Goal: Task Accomplishment & Management: Manage account settings

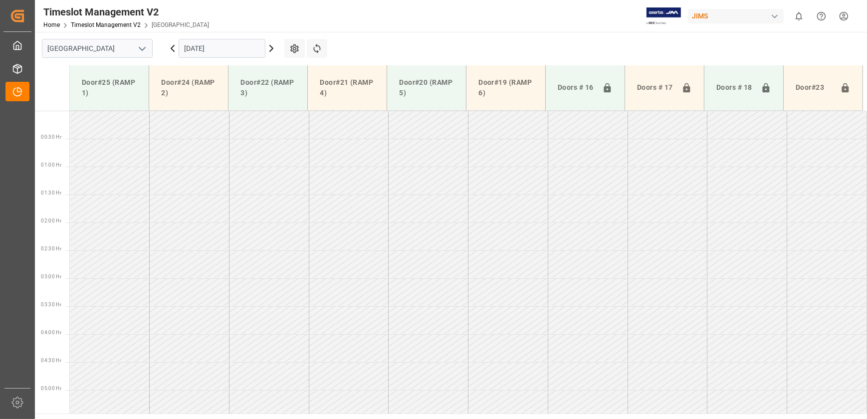
scroll to position [280, 0]
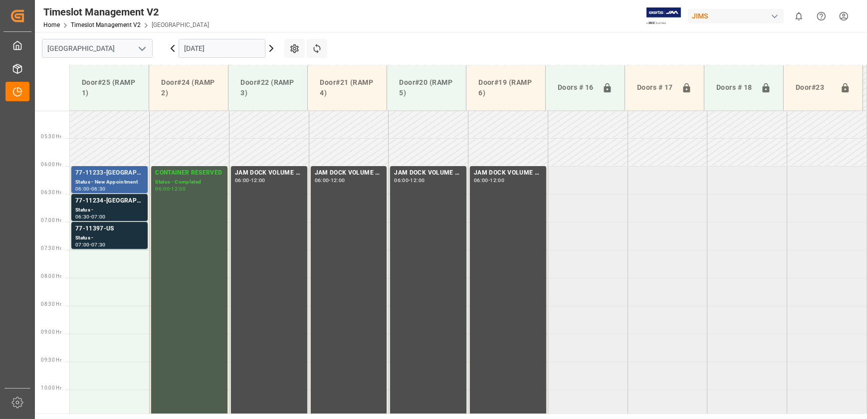
click at [109, 185] on div "Status - New Appointment" at bounding box center [109, 182] width 68 height 8
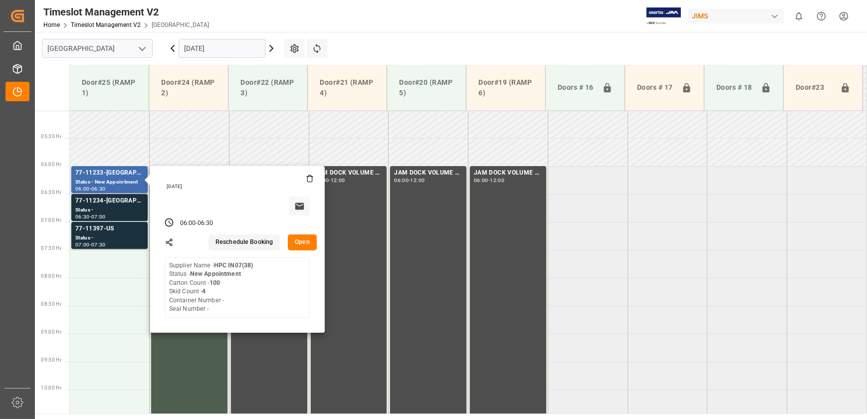
click at [304, 234] on button "Open" at bounding box center [302, 242] width 29 height 16
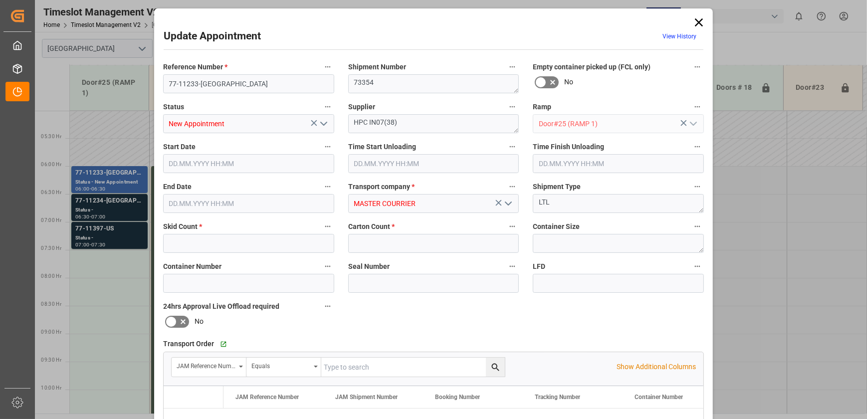
type input "4"
type input "100"
type input "[DATE] 06:00"
type input "[DATE] 06:30"
type input "[DATE] 13:50"
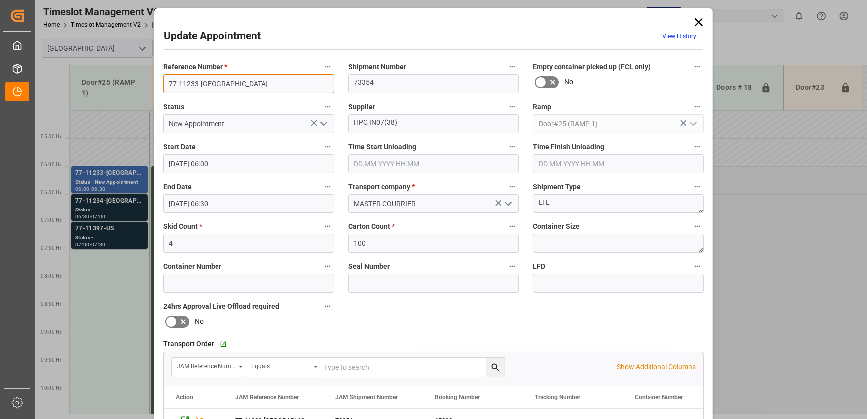
click at [221, 85] on input "77-11233-[GEOGRAPHIC_DATA]" at bounding box center [248, 83] width 171 height 19
click at [119, 199] on div "Update Appointment View History Reference Number * 77-11233-US Shipment Number …" at bounding box center [433, 209] width 867 height 419
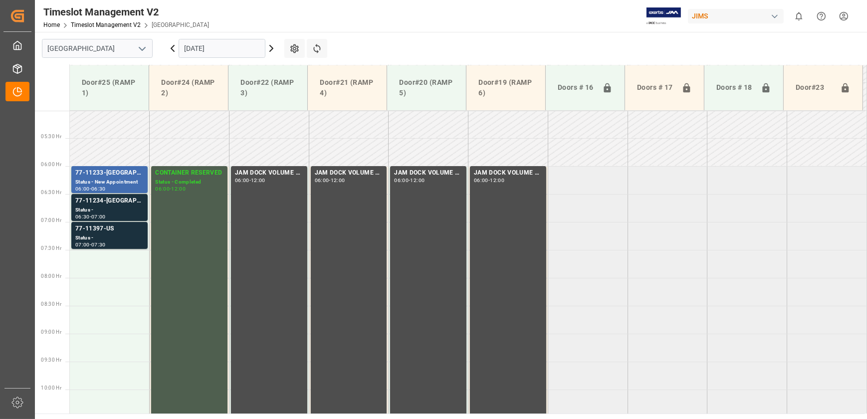
click at [119, 199] on div "77-11234-[GEOGRAPHIC_DATA]" at bounding box center [109, 201] width 68 height 10
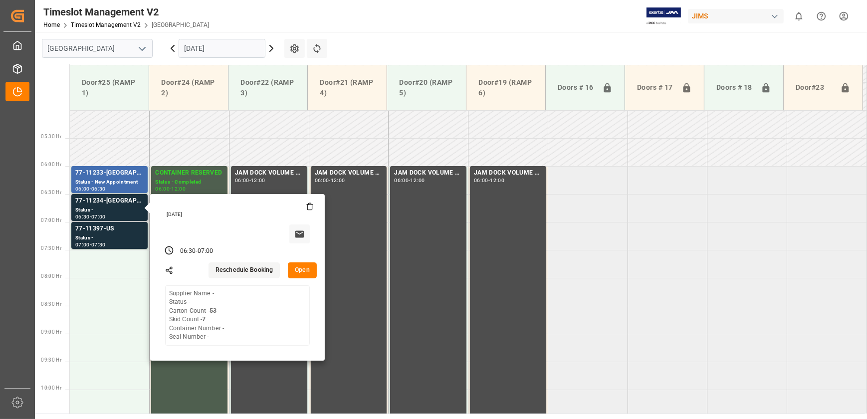
click at [299, 263] on button "Open" at bounding box center [302, 270] width 29 height 16
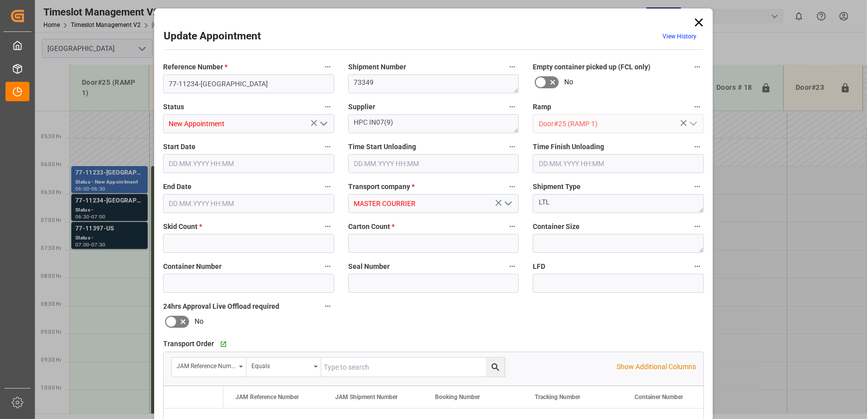
type input "7"
type input "53"
type input "[DATE] 06:30"
type input "[DATE] 07:00"
type input "[DATE] 13:52"
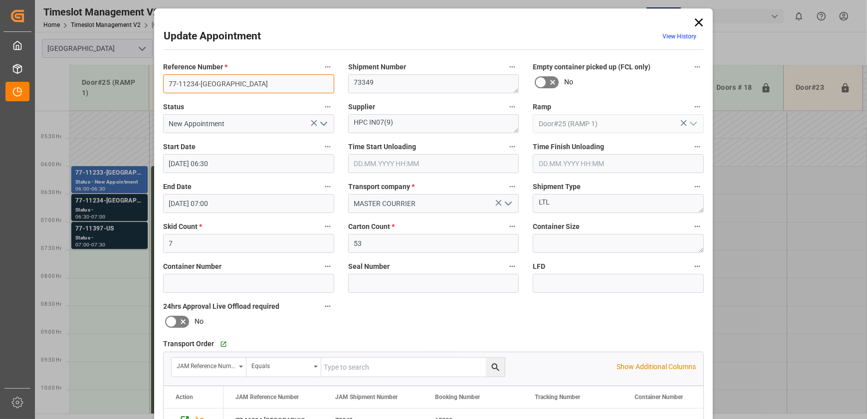
click at [212, 84] on input "77-11234-[GEOGRAPHIC_DATA]" at bounding box center [248, 83] width 171 height 19
type input "77-11234-[GEOGRAPHIC_DATA]"
click at [109, 241] on div "Update Appointment View History Reference Number * 77-11234-US Shipment Number …" at bounding box center [433, 209] width 867 height 419
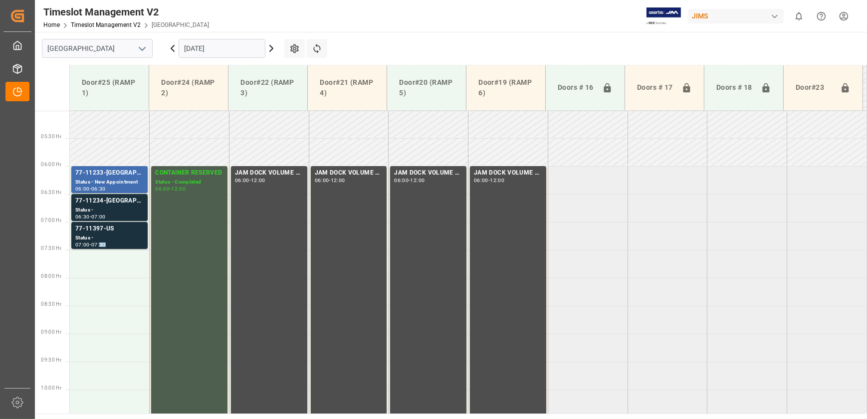
click at [106, 242] on div "07:30" at bounding box center [98, 244] width 14 height 4
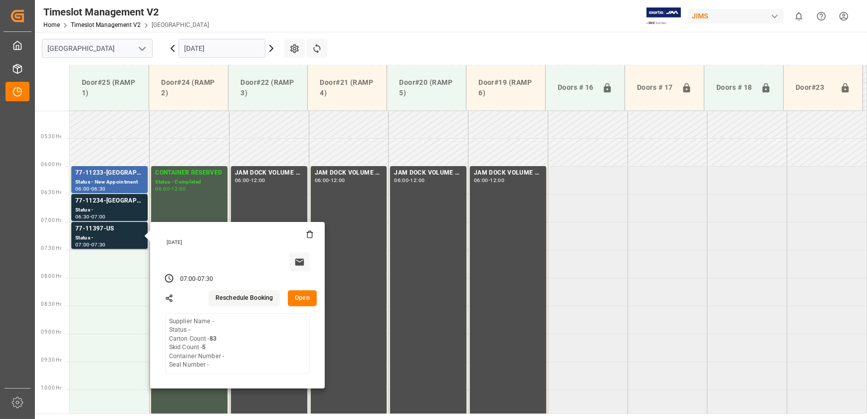
click at [295, 297] on button "Open" at bounding box center [302, 298] width 29 height 16
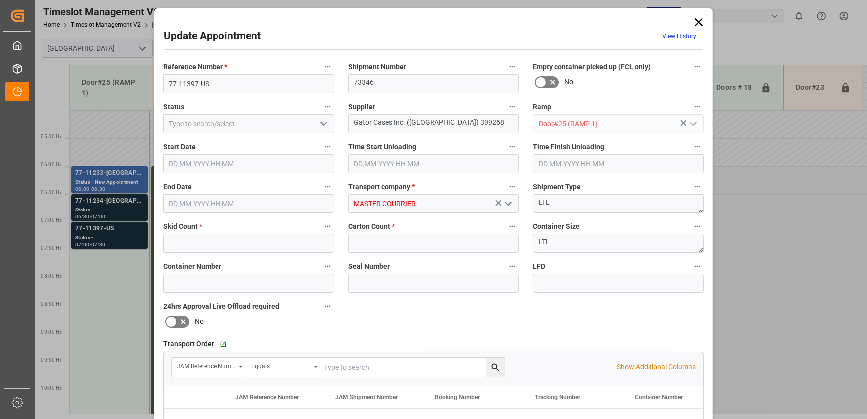
type input "5"
type input "83"
type input "[DATE] 07:00"
type input "[DATE] 07:30"
type input "[DATE] 13:54"
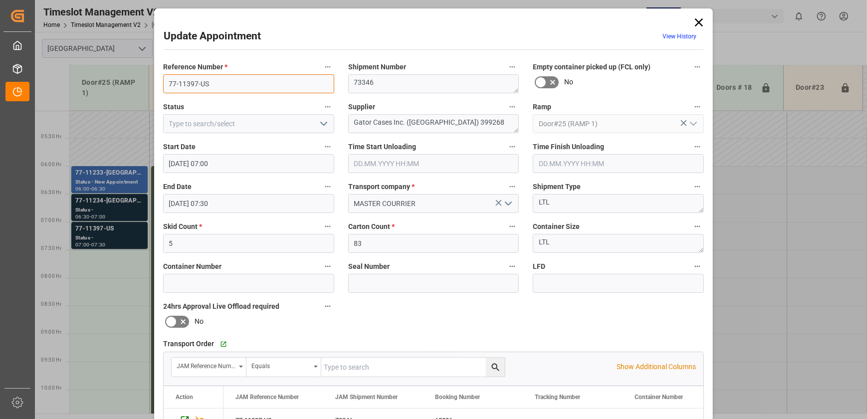
click at [232, 80] on input "77-11397-US" at bounding box center [248, 83] width 171 height 19
click at [698, 25] on icon at bounding box center [699, 22] width 14 height 14
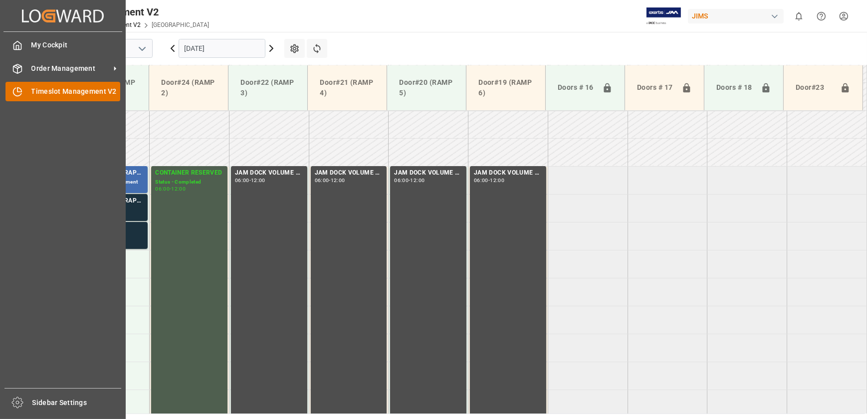
click at [35, 90] on span "Timeslot Management V2" at bounding box center [75, 91] width 89 height 10
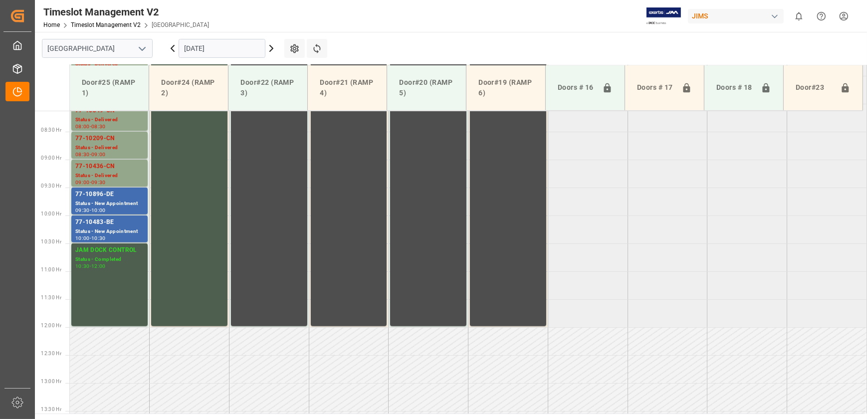
scroll to position [290, 0]
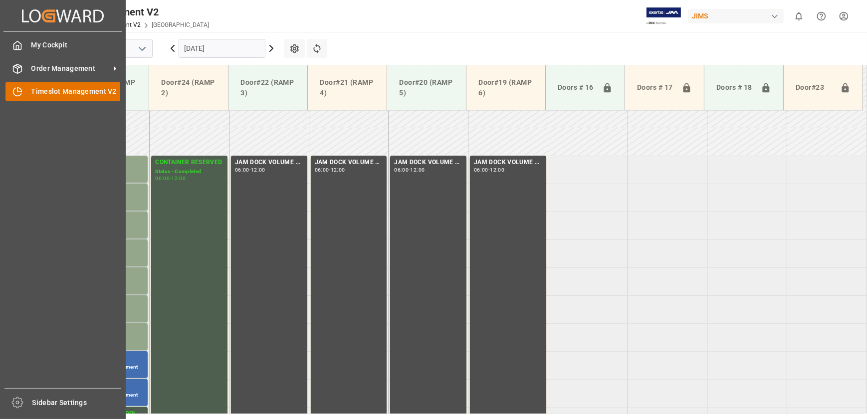
click at [19, 90] on icon at bounding box center [17, 92] width 10 height 10
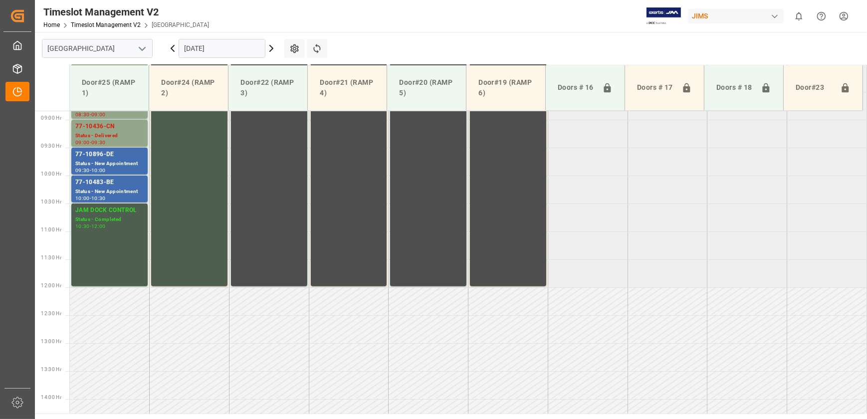
scroll to position [290, 0]
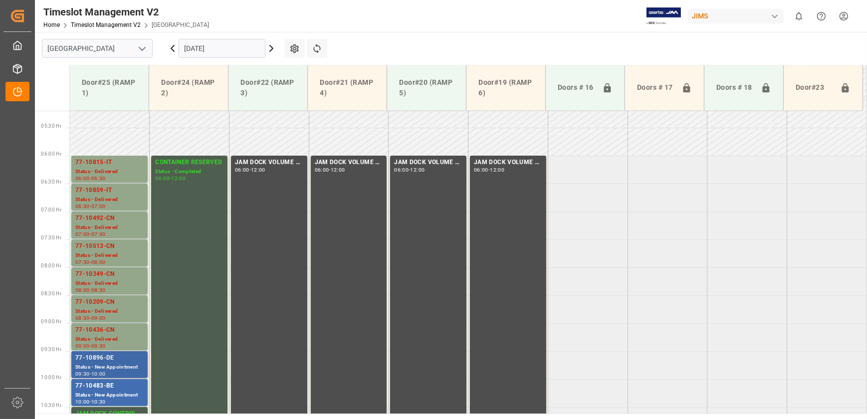
click at [111, 357] on div "77-10896-DE" at bounding box center [109, 358] width 68 height 10
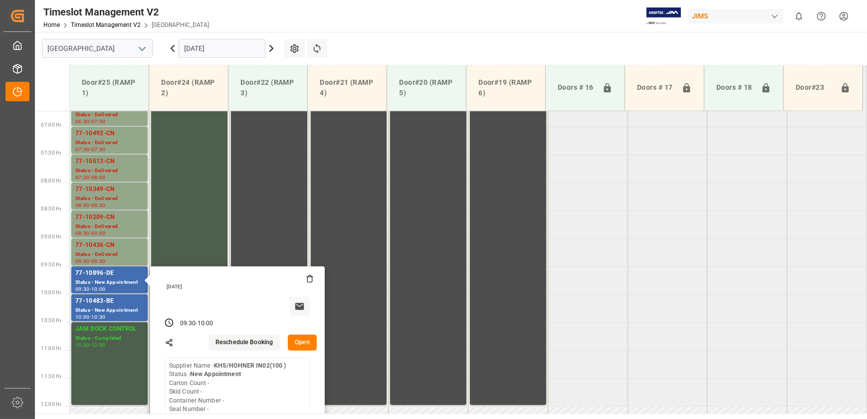
scroll to position [472, 0]
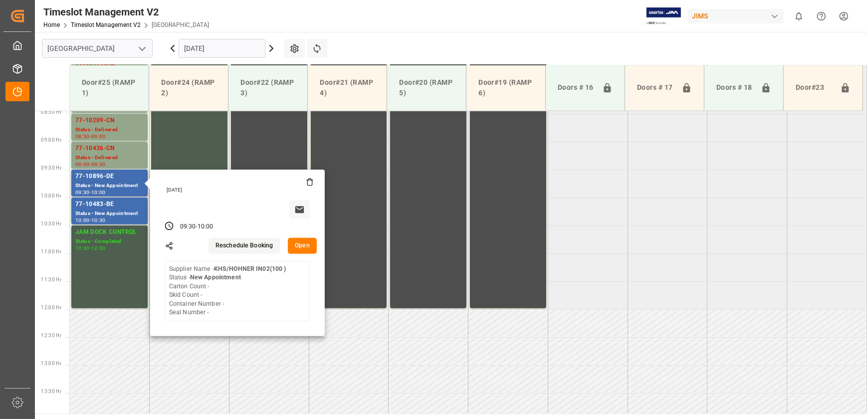
click at [297, 246] on button "Open" at bounding box center [302, 246] width 29 height 16
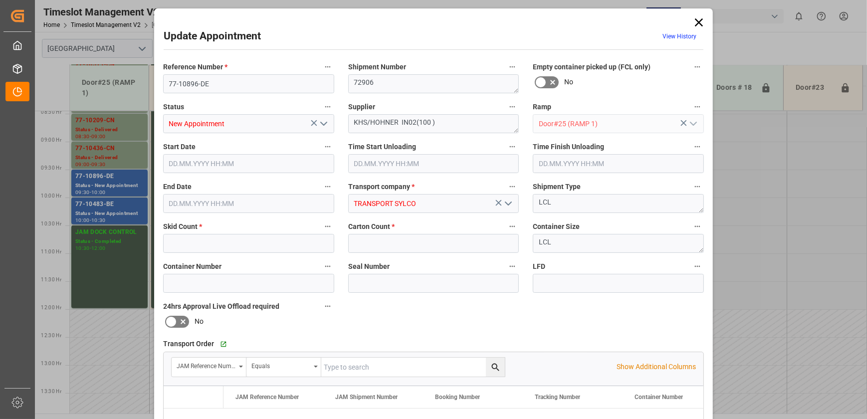
type input "0"
type input "[DATE] 09:30"
type input "[DATE] 10:00"
type input "[DATE] 21:24"
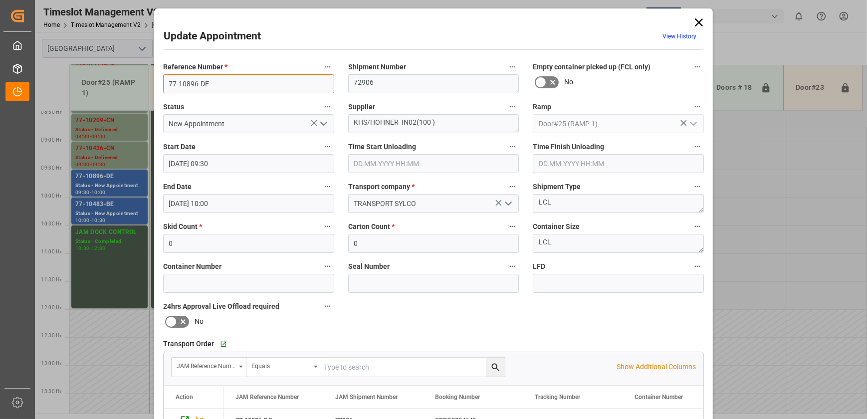
click at [209, 80] on input "77-10896-DE" at bounding box center [248, 83] width 171 height 19
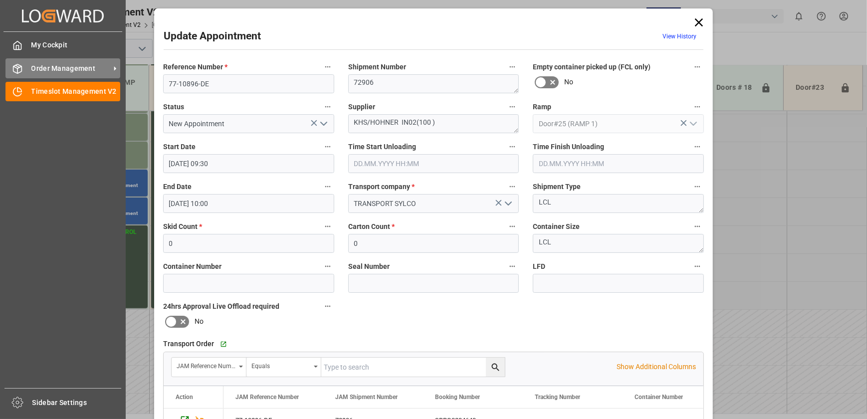
click at [35, 73] on span "Order Management" at bounding box center [70, 68] width 79 height 10
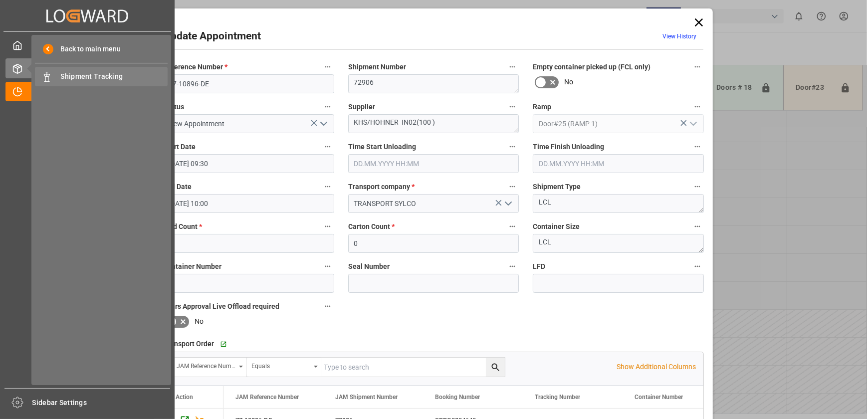
click at [121, 82] on div "Shipment Tracking Shipment Tracking" at bounding box center [101, 76] width 133 height 19
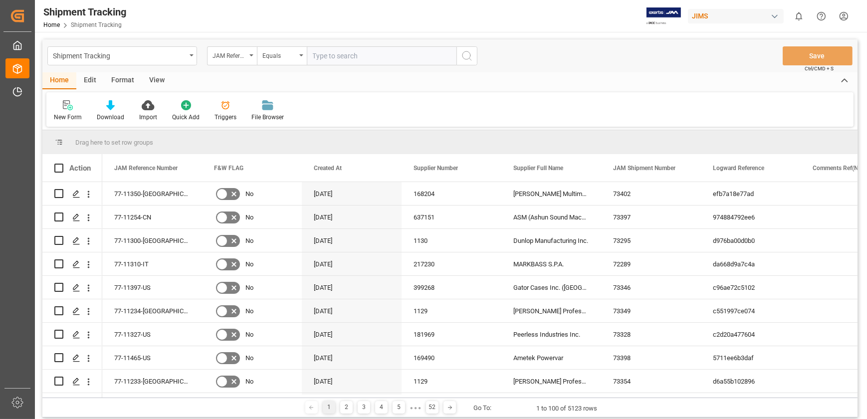
click at [362, 57] on input "text" at bounding box center [382, 55] width 150 height 19
paste input "77-10896-DE"
type input "77-10896-DE"
click at [464, 54] on icon "search button" at bounding box center [467, 56] width 12 height 12
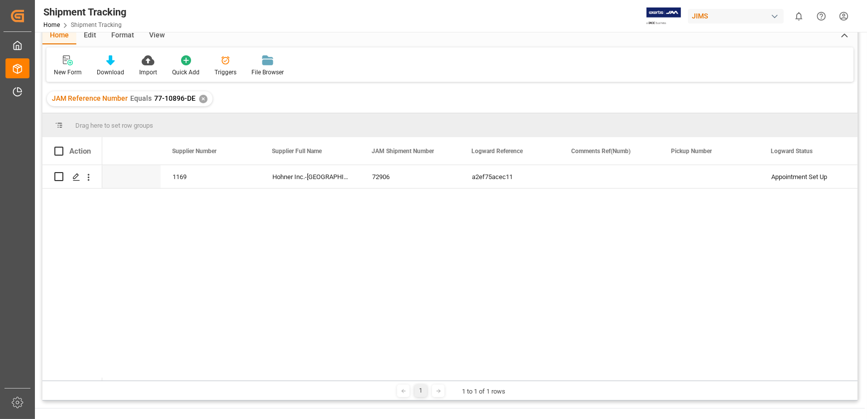
scroll to position [0, 254]
click at [149, 35] on div "View" at bounding box center [157, 35] width 30 height 17
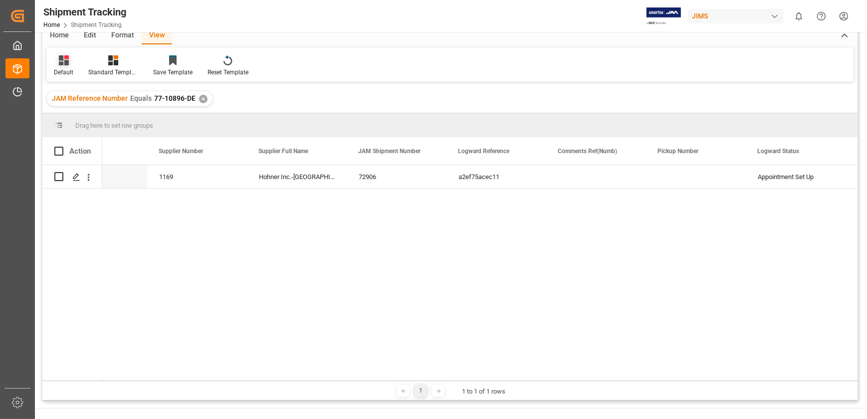
click at [62, 66] on div "Default" at bounding box center [63, 66] width 34 height 22
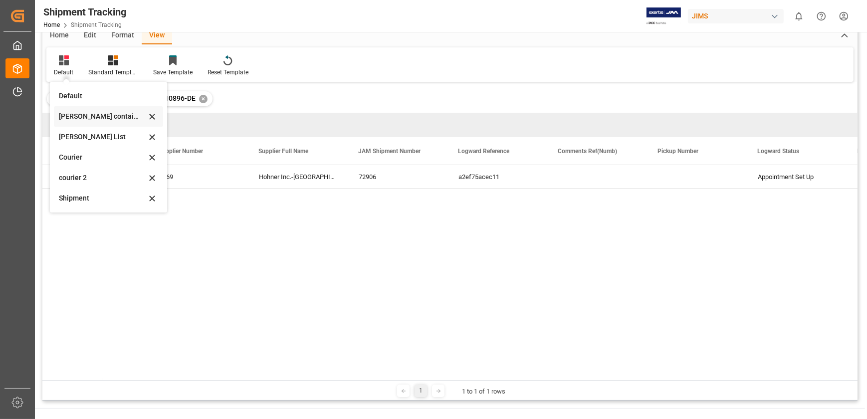
click at [93, 119] on div "[PERSON_NAME] containers" at bounding box center [102, 116] width 87 height 10
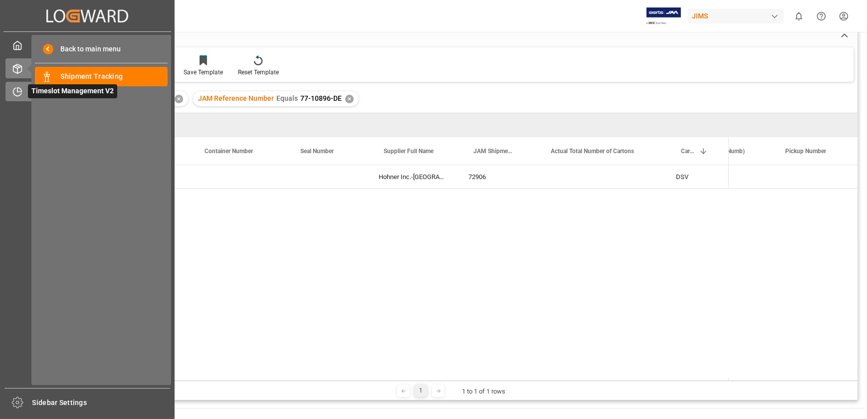
click at [25, 89] on div "Timeslot Management V2 Timeslot Management V2" at bounding box center [87, 91] width 164 height 19
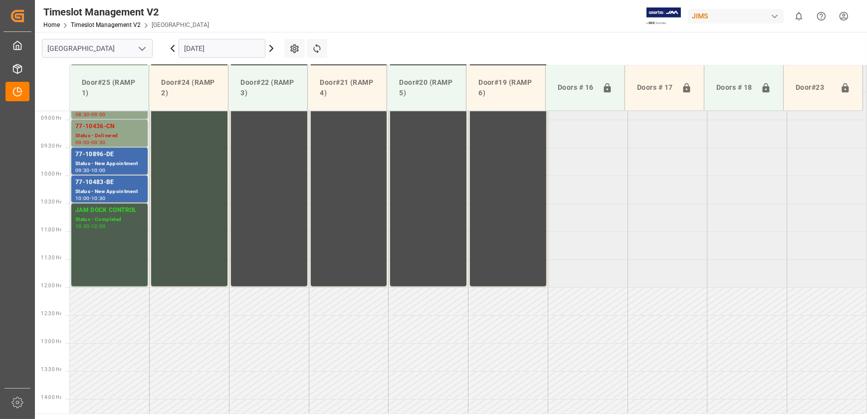
scroll to position [336, 0]
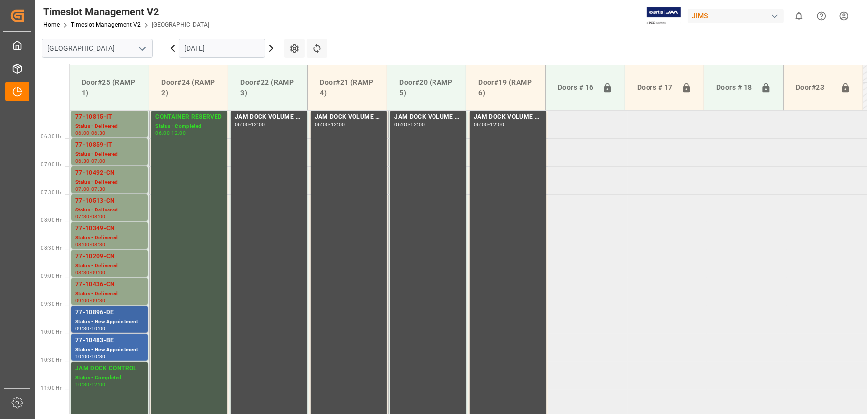
click at [103, 328] on div "10:00" at bounding box center [98, 328] width 14 height 4
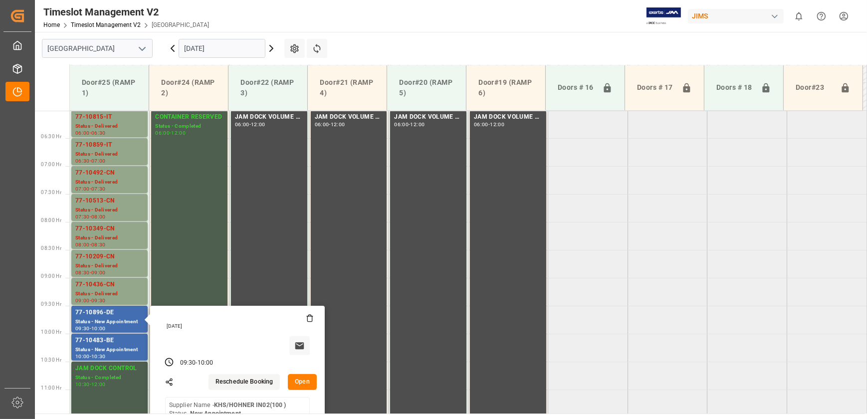
click at [299, 386] on button "Open" at bounding box center [302, 382] width 29 height 16
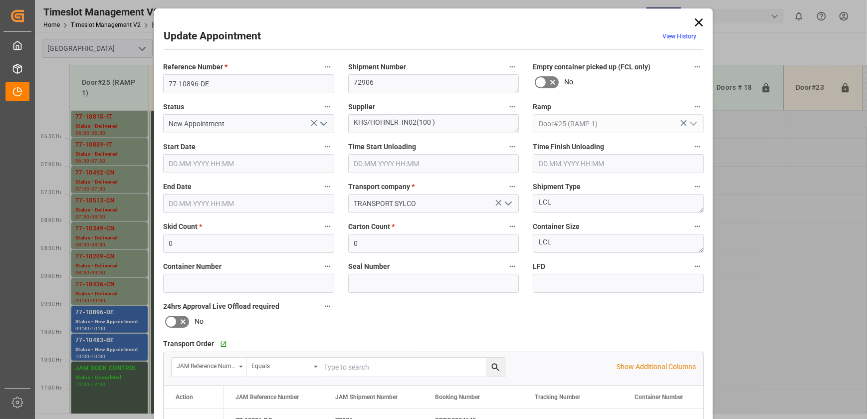
type input "[DATE] 09:30"
type input "[DATE] 10:00"
type input "[DATE] 21:24"
click at [695, 18] on icon at bounding box center [699, 22] width 14 height 14
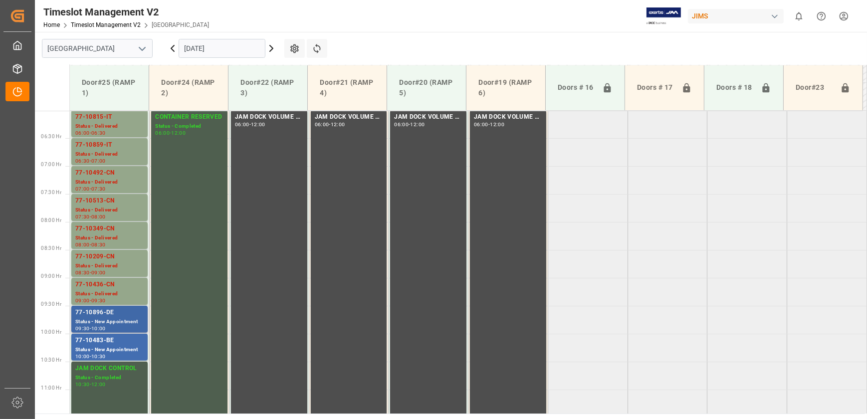
click at [126, 316] on div "77-10896-DE" at bounding box center [109, 313] width 68 height 10
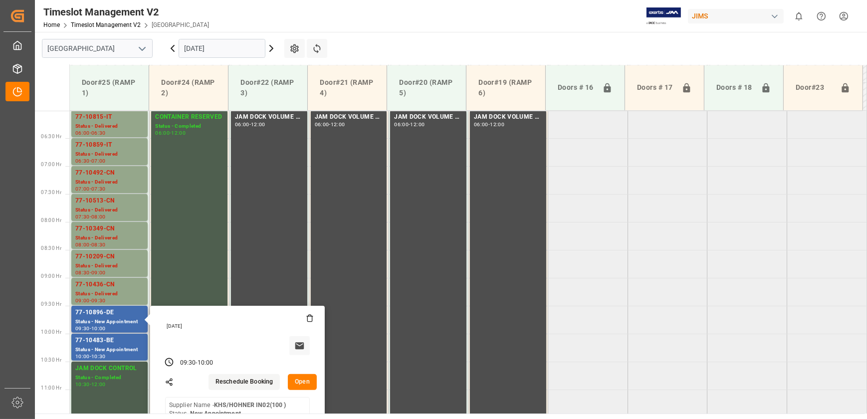
click at [305, 383] on button "Open" at bounding box center [302, 382] width 29 height 16
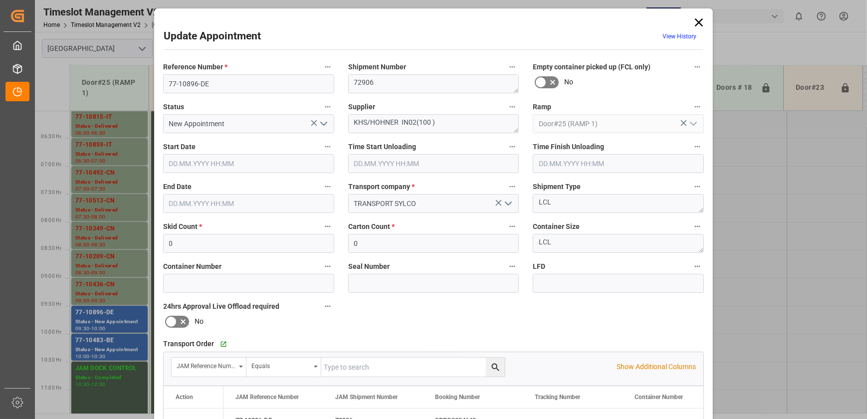
type input "[DATE] 09:30"
type input "[DATE] 10:00"
type input "[DATE] 21:24"
click at [325, 122] on polyline "open menu" at bounding box center [324, 123] width 6 height 3
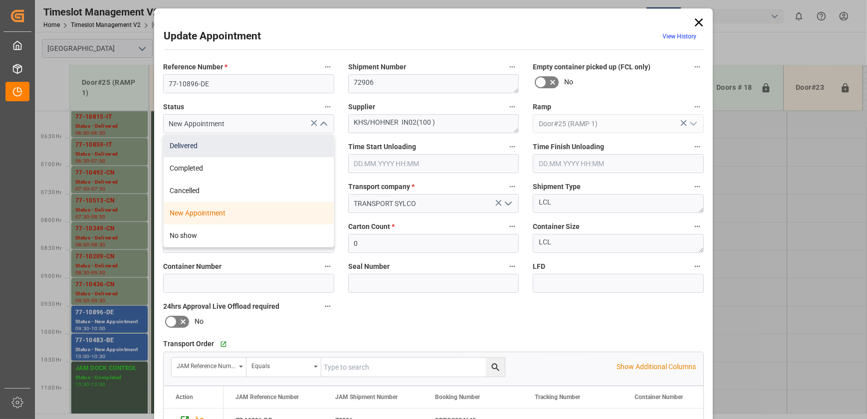
click at [302, 150] on div "Delivered" at bounding box center [249, 146] width 170 height 22
type input "Delivered"
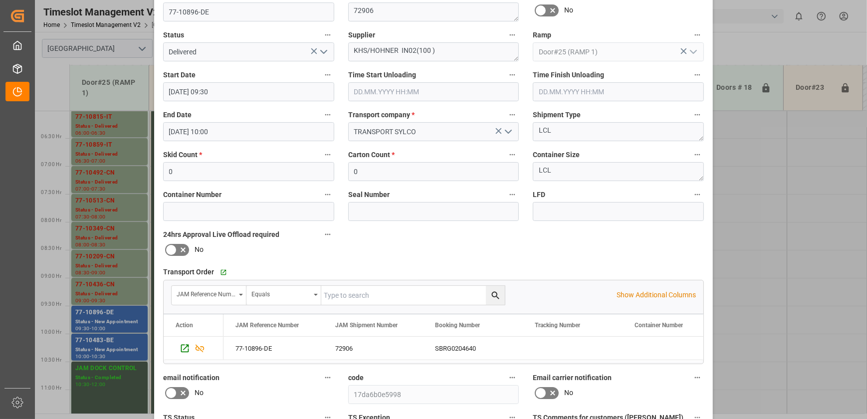
scroll to position [187, 0]
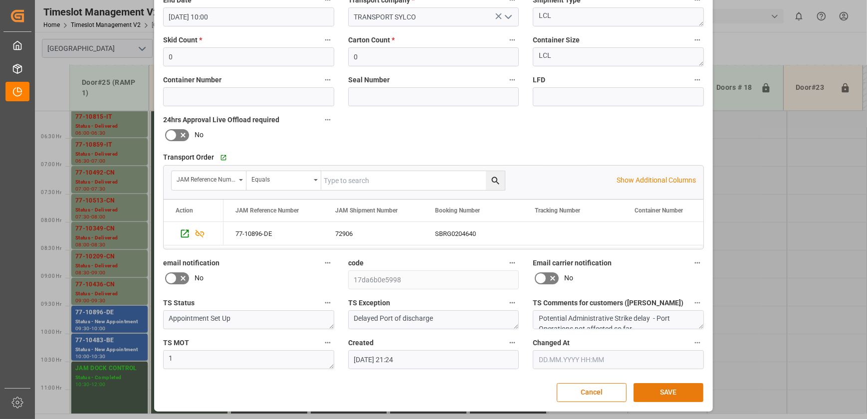
click at [683, 384] on button "SAVE" at bounding box center [668, 392] width 70 height 19
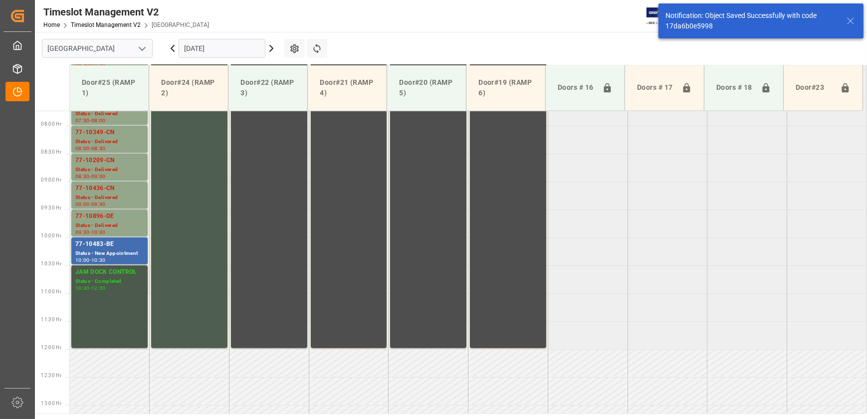
scroll to position [451, 0]
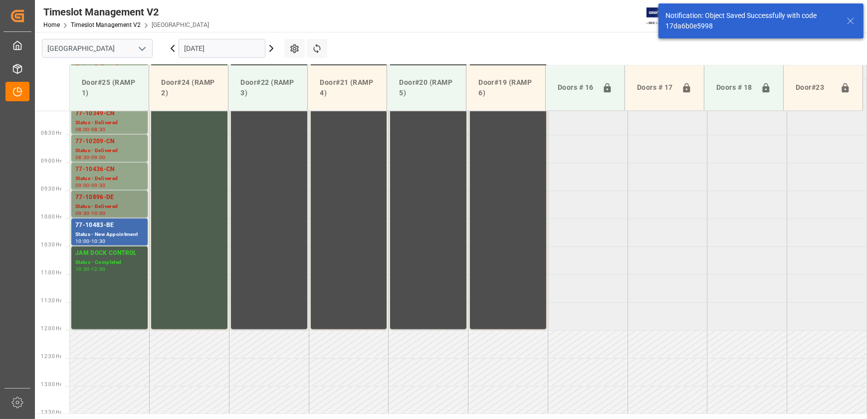
click at [108, 217] on div "77-10896-DE Status - Delivered 09:30 - 10:00" at bounding box center [109, 205] width 79 height 28
click at [109, 223] on div "77-10483-BE" at bounding box center [109, 225] width 68 height 10
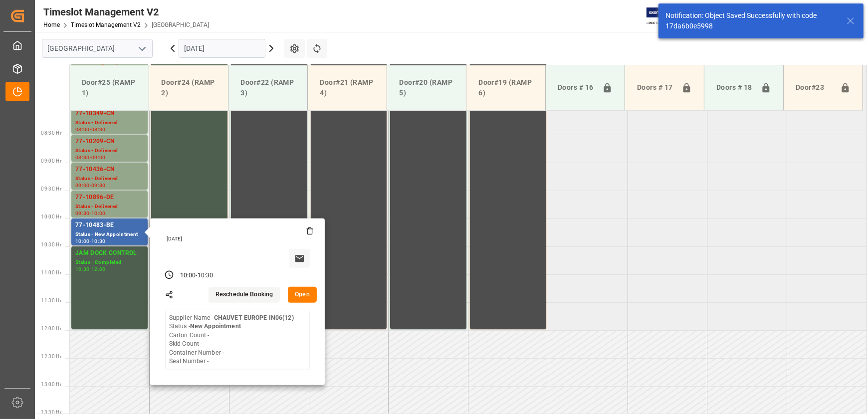
click at [310, 291] on button "Open" at bounding box center [302, 295] width 29 height 16
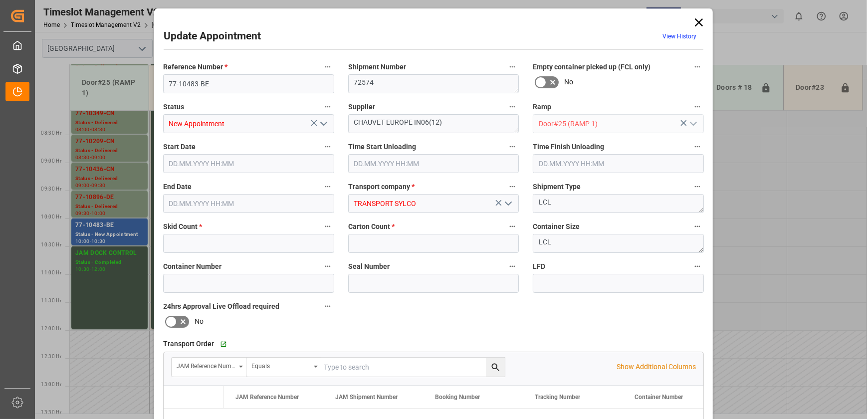
type input "0"
type input "[DATE] 10:00"
type input "[DATE] 10:30"
type input "[DATE] 21:24"
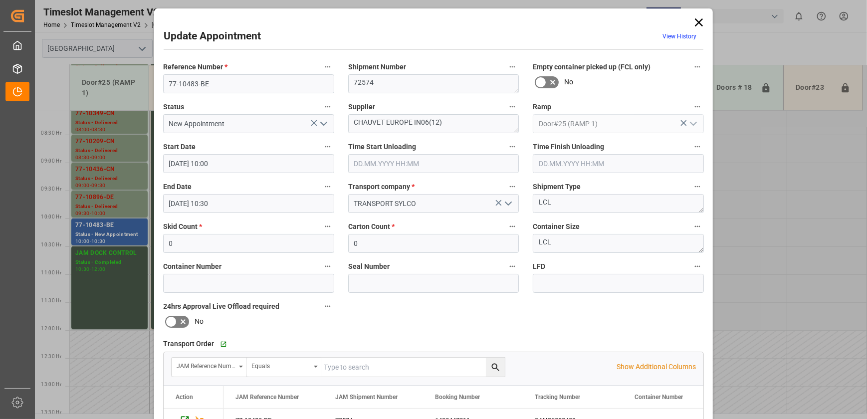
click at [326, 121] on icon "open menu" at bounding box center [324, 124] width 12 height 12
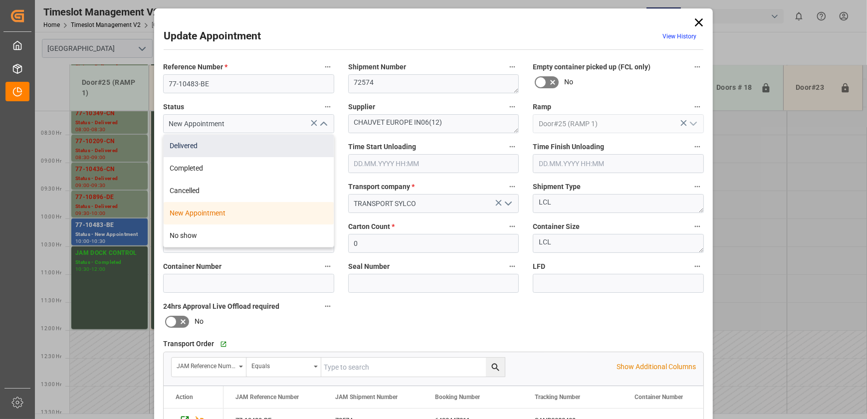
click at [233, 146] on div "Delivered" at bounding box center [249, 146] width 170 height 22
type input "Delivered"
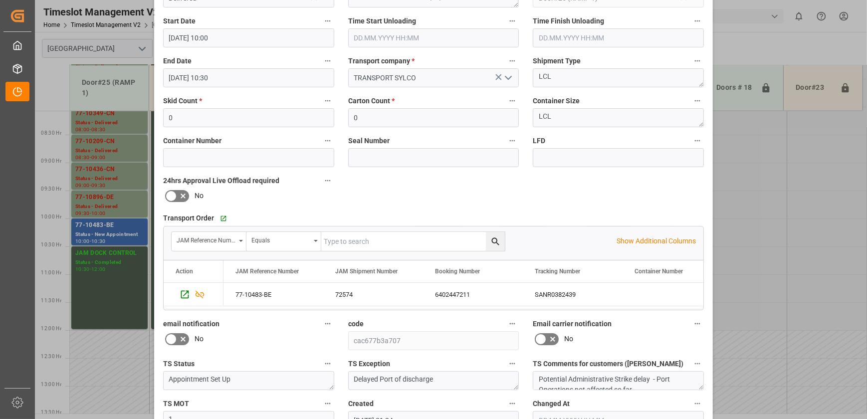
scroll to position [187, 0]
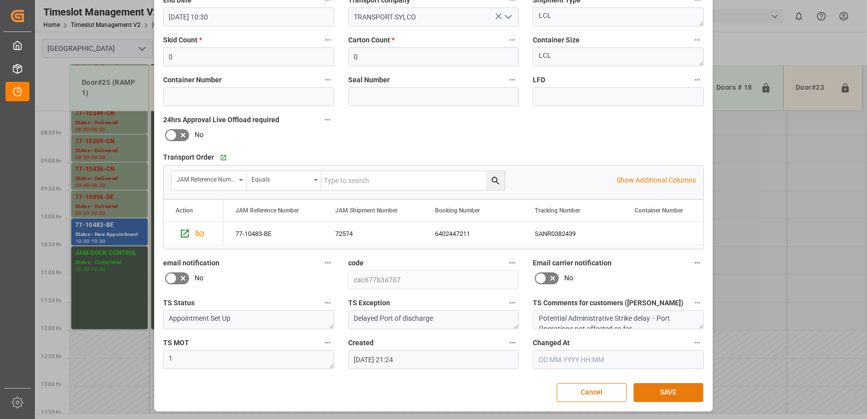
click at [672, 391] on button "SAVE" at bounding box center [668, 392] width 70 height 19
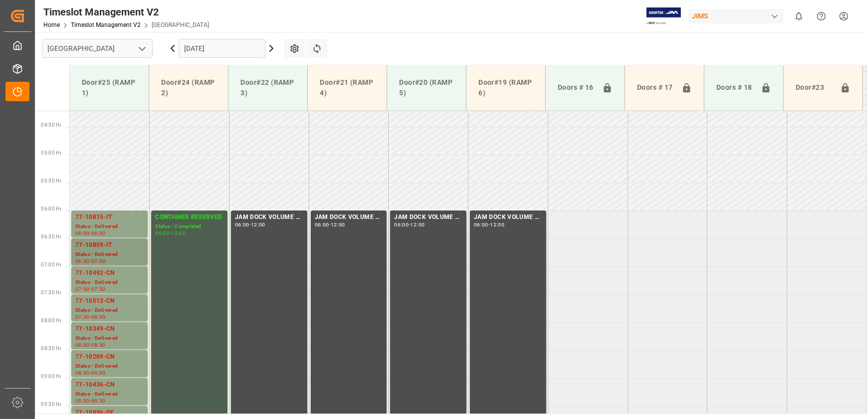
scroll to position [234, 0]
click at [118, 245] on div "77-10859-IT" at bounding box center [109, 246] width 68 height 10
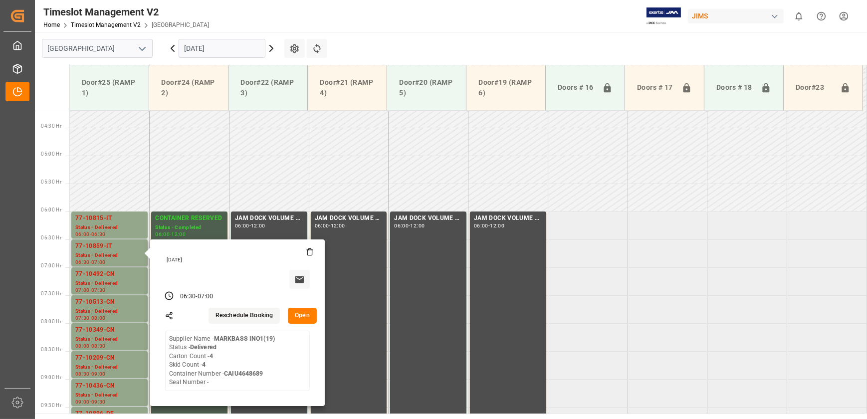
click at [308, 317] on button "Open" at bounding box center [302, 316] width 29 height 16
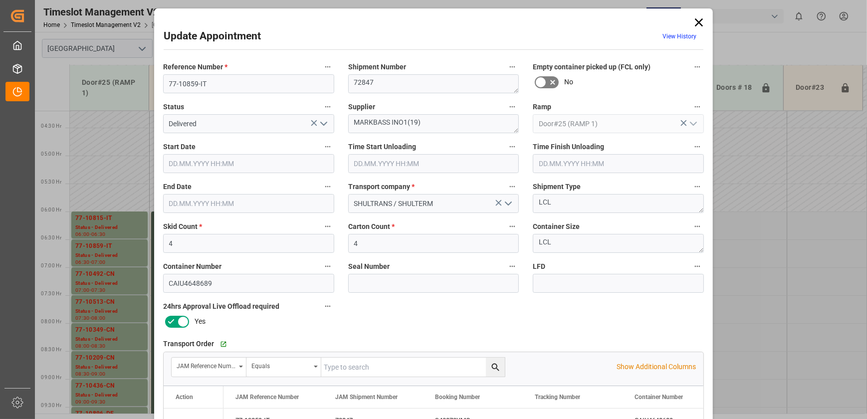
type input "[DATE] 06:30"
type input "[DATE] 09:00"
type input "[DATE] 07:00"
type input "[DATE] 12:15"
click at [239, 77] on input "77-10859-IT" at bounding box center [248, 83] width 171 height 19
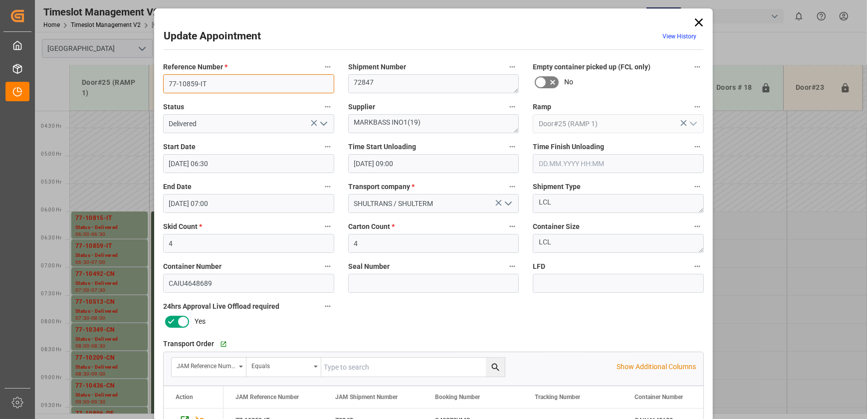
click at [239, 77] on input "77-10859-IT" at bounding box center [248, 83] width 171 height 19
drag, startPoint x: 224, startPoint y: 78, endPoint x: 587, endPoint y: 235, distance: 395.4
click at [587, 235] on textarea "LCL" at bounding box center [618, 243] width 171 height 19
click at [446, 243] on input "4" at bounding box center [433, 243] width 171 height 19
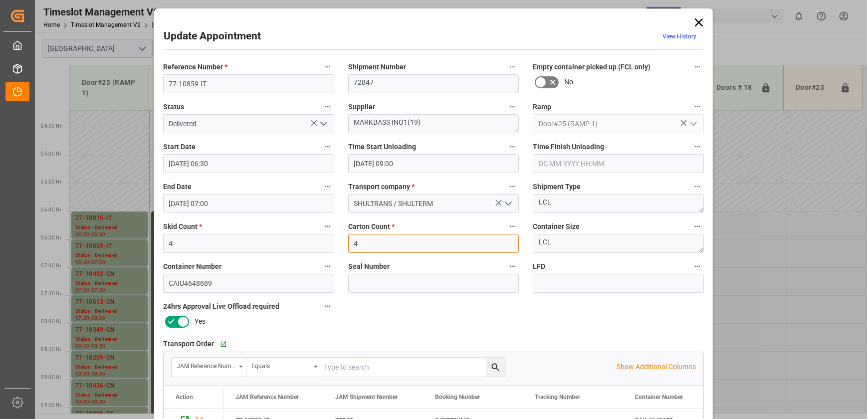
click at [446, 243] on input "4" at bounding box center [433, 243] width 171 height 19
type input "45"
click at [612, 158] on input "text" at bounding box center [618, 163] width 171 height 19
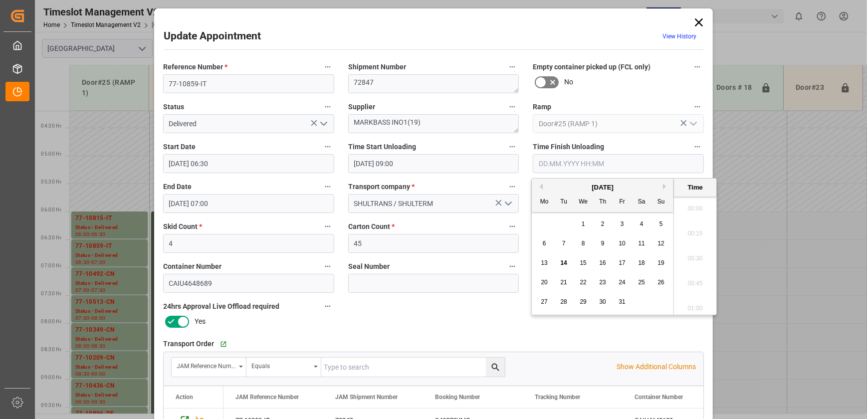
scroll to position [1075, 0]
click at [565, 263] on span "14" at bounding box center [563, 262] width 6 height 7
click at [687, 256] on li "11:15" at bounding box center [695, 255] width 42 height 25
type input "[DATE] 11:15"
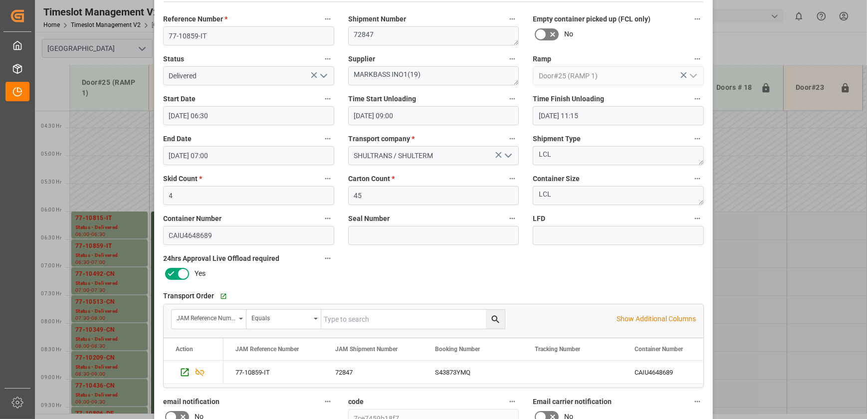
scroll to position [187, 0]
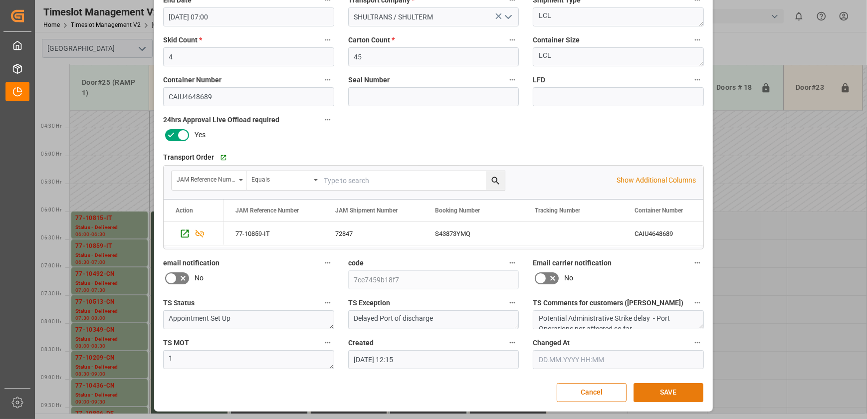
click at [672, 390] on button "SAVE" at bounding box center [668, 392] width 70 height 19
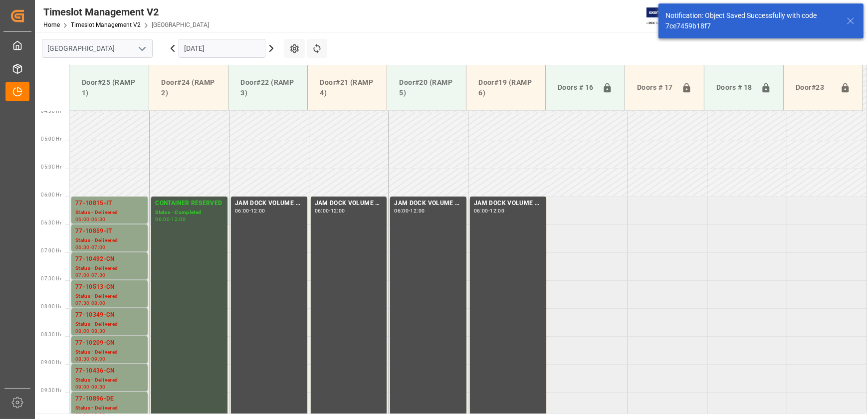
scroll to position [283, 0]
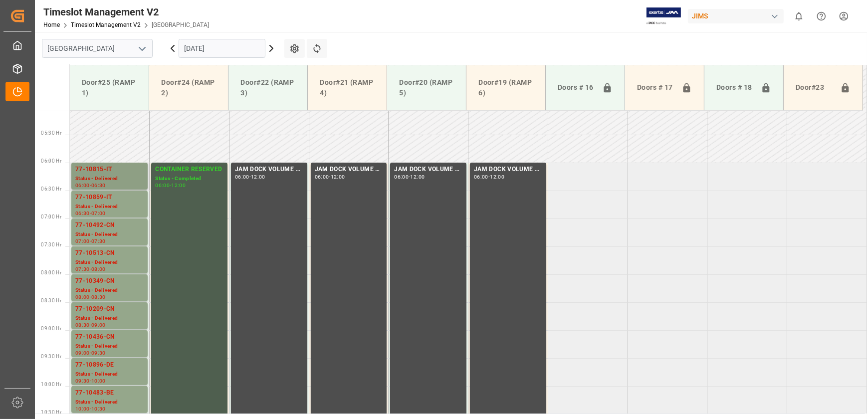
click at [119, 172] on div "77-10815-IT" at bounding box center [109, 170] width 68 height 10
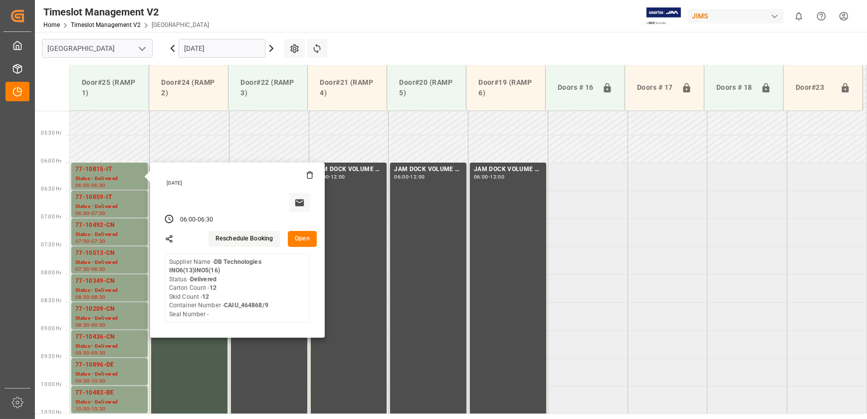
click at [307, 239] on button "Open" at bounding box center [302, 239] width 29 height 16
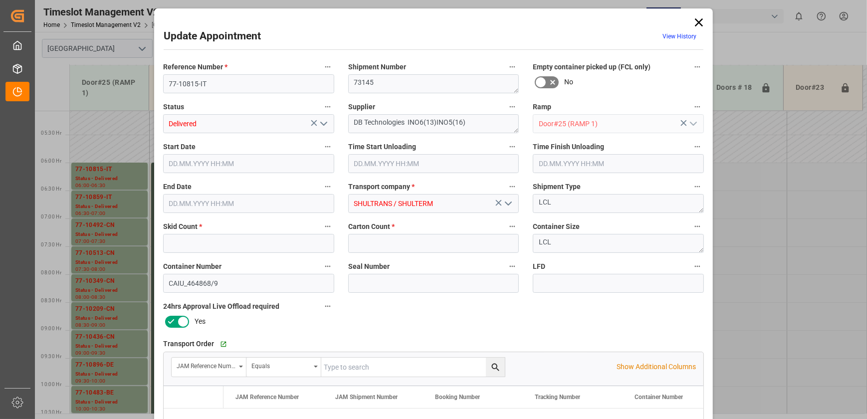
type input "12"
type input "[DATE] 06:00"
type input "[DATE] 09:00"
type input "[DATE] 06:30"
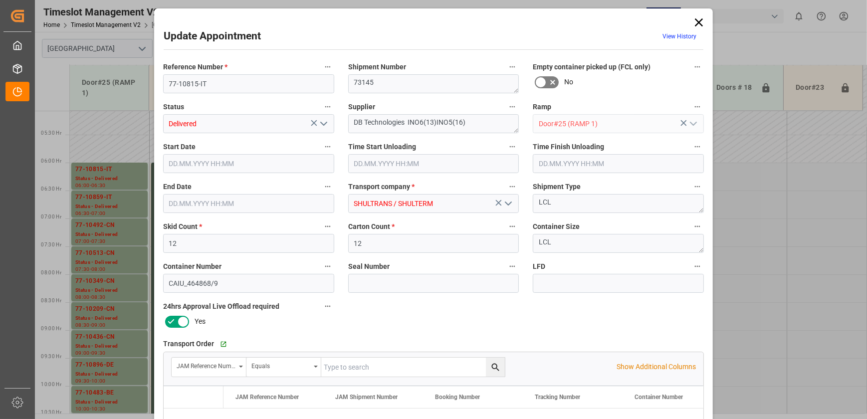
type input "[DATE] 12:16"
click at [402, 240] on input "12" at bounding box center [433, 243] width 171 height 19
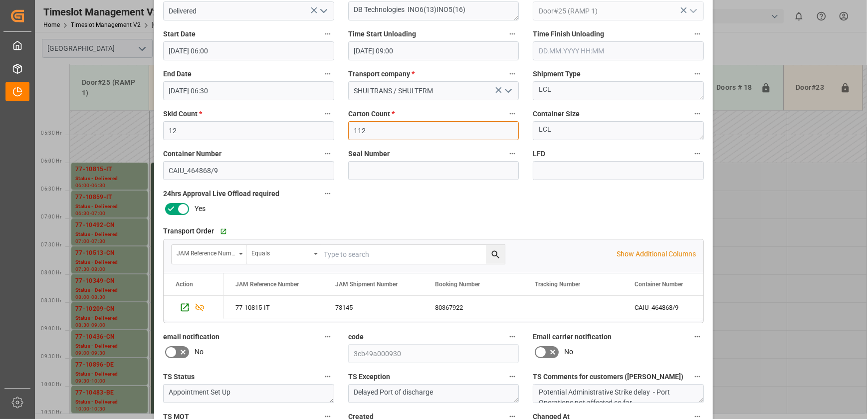
scroll to position [0, 0]
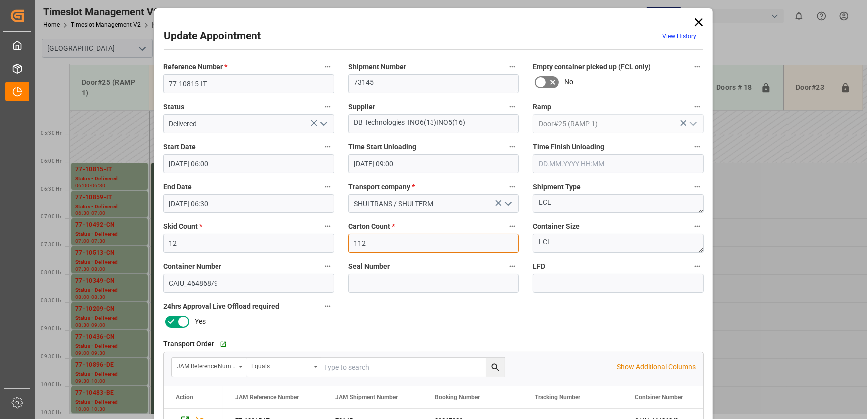
type input "112"
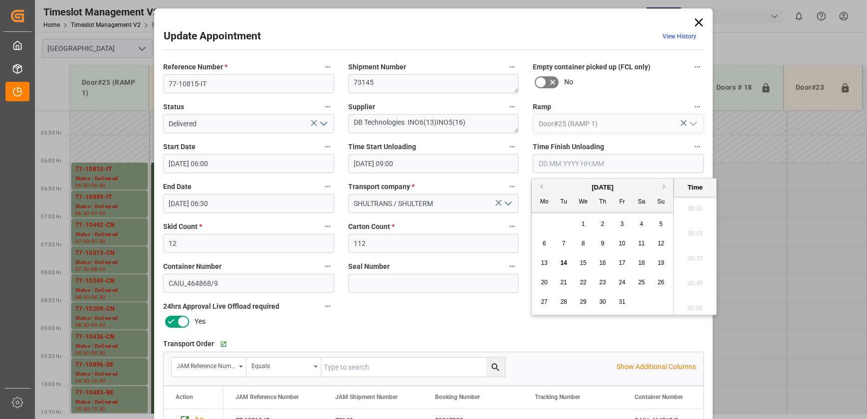
click at [568, 166] on input "text" at bounding box center [618, 163] width 171 height 19
click at [560, 264] on span "14" at bounding box center [563, 262] width 6 height 7
click at [694, 254] on li "11:15" at bounding box center [695, 255] width 42 height 25
type input "[DATE] 11:15"
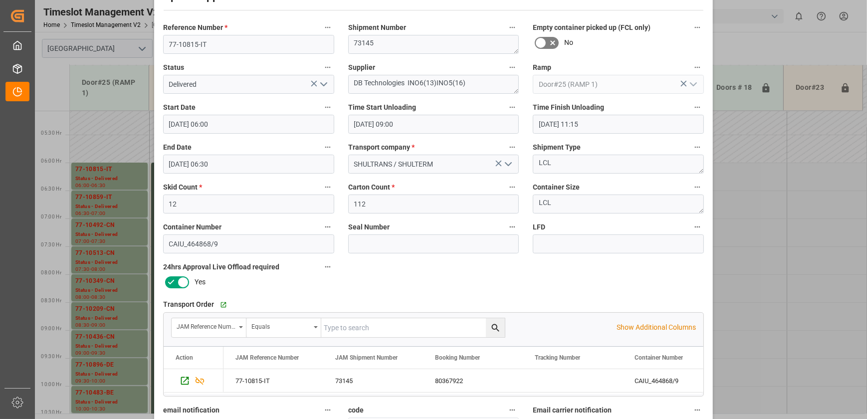
scroll to position [187, 0]
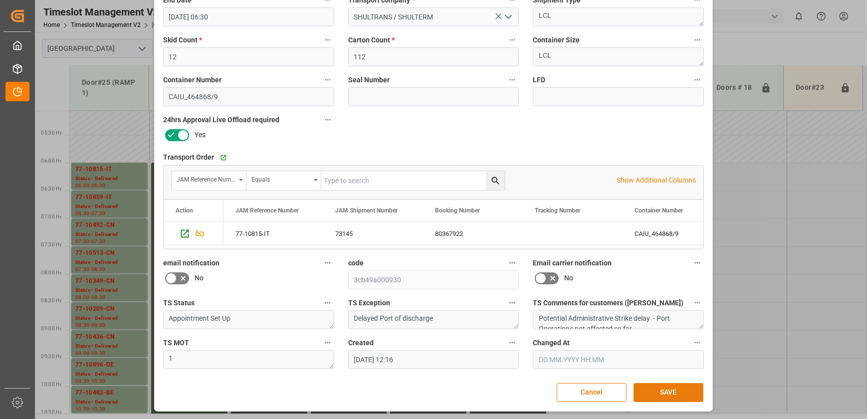
click at [676, 392] on button "SAVE" at bounding box center [668, 392] width 70 height 19
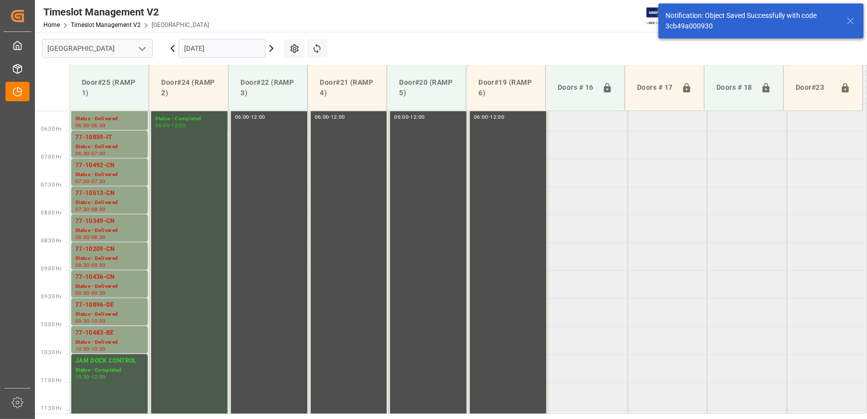
scroll to position [419, 0]
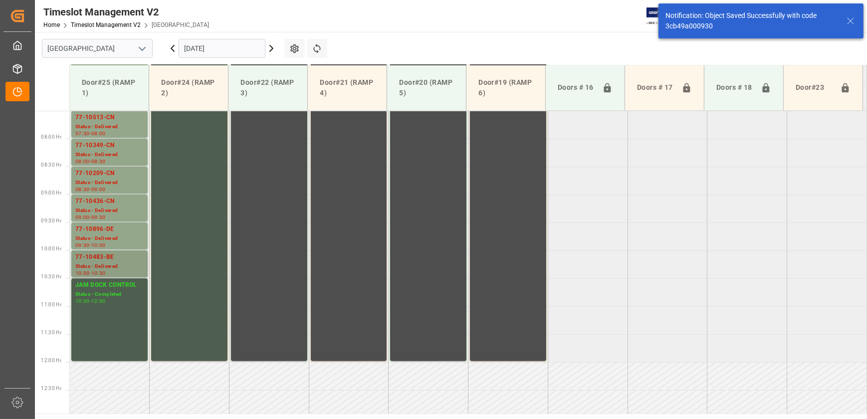
click at [121, 257] on div "77-10483-BE" at bounding box center [109, 257] width 68 height 10
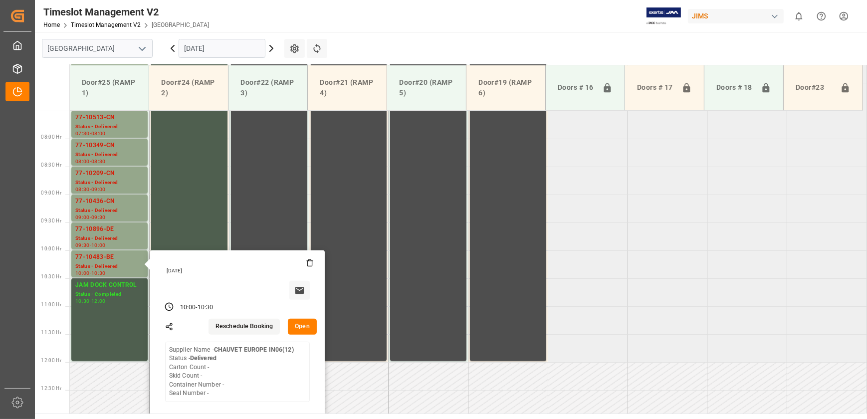
click at [668, 260] on tabel "77-10815-IT Status - Delivered 06:00 - 06:30 CONTAINER RESERVED Status - Comple…" at bounding box center [468, 362] width 797 height 1341
